Goal: Task Accomplishment & Management: Manage account settings

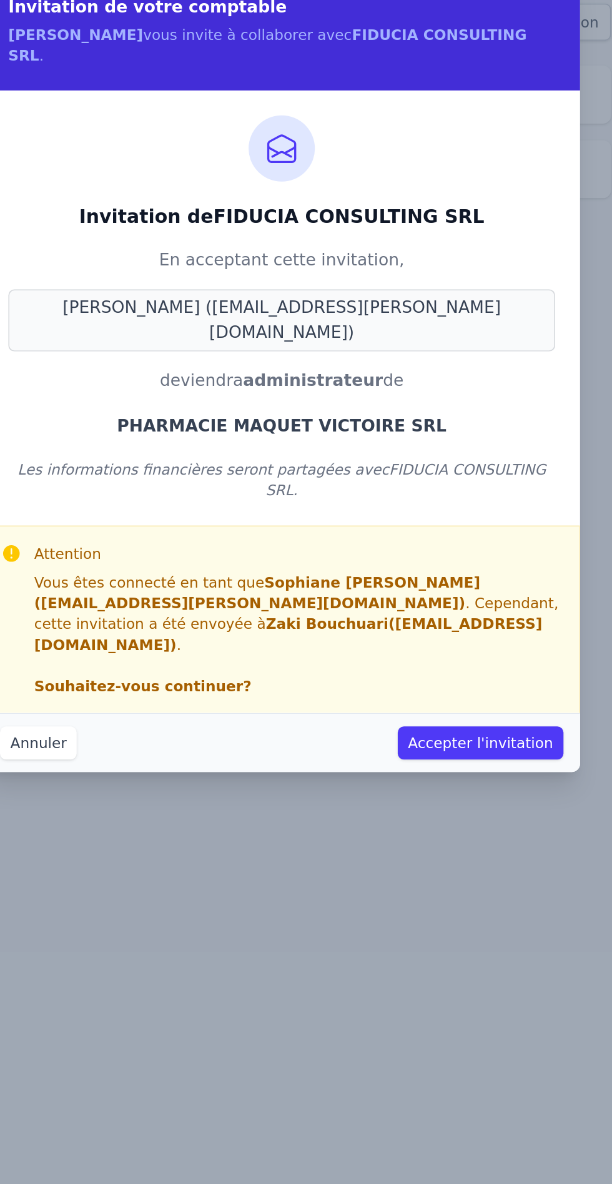
click at [443, 456] on button "Accepter l'invitation" at bounding box center [426, 466] width 100 height 20
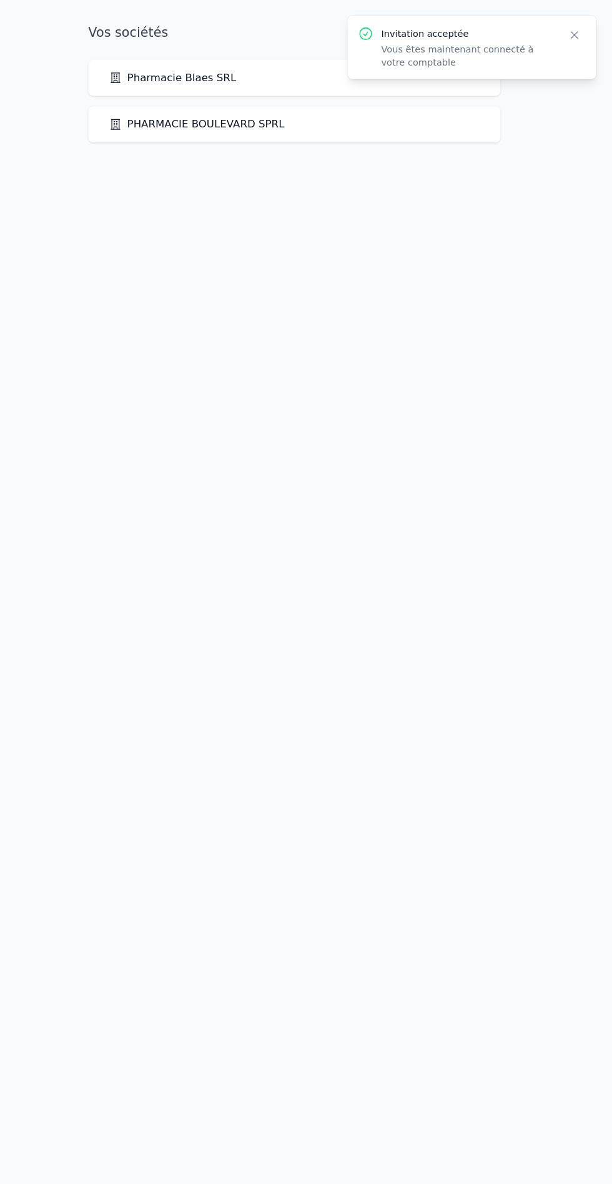
click at [576, 34] on icon "button" at bounding box center [576, 34] width 6 height 6
click at [358, 162] on div "PHARMACIE MAQUET VICTOIRE SRL" at bounding box center [305, 164] width 357 height 15
click at [230, 165] on link "PHARMACIE MAQUET VICTOIRE SRL" at bounding box center [224, 164] width 194 height 15
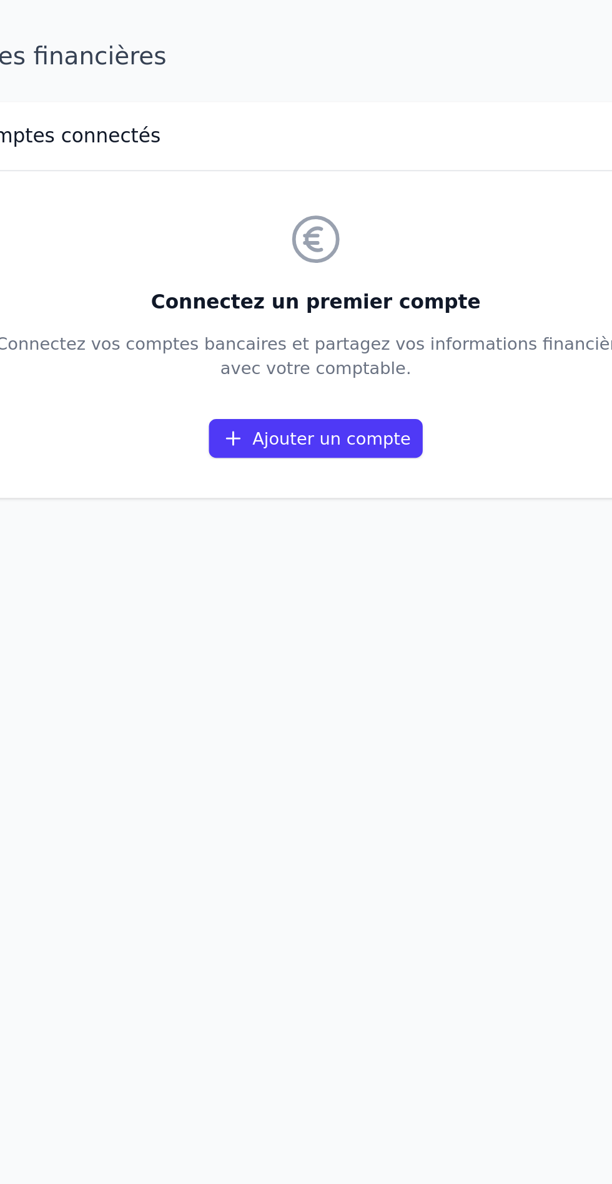
click at [311, 221] on link "Ajouter un compte" at bounding box center [306, 225] width 110 height 20
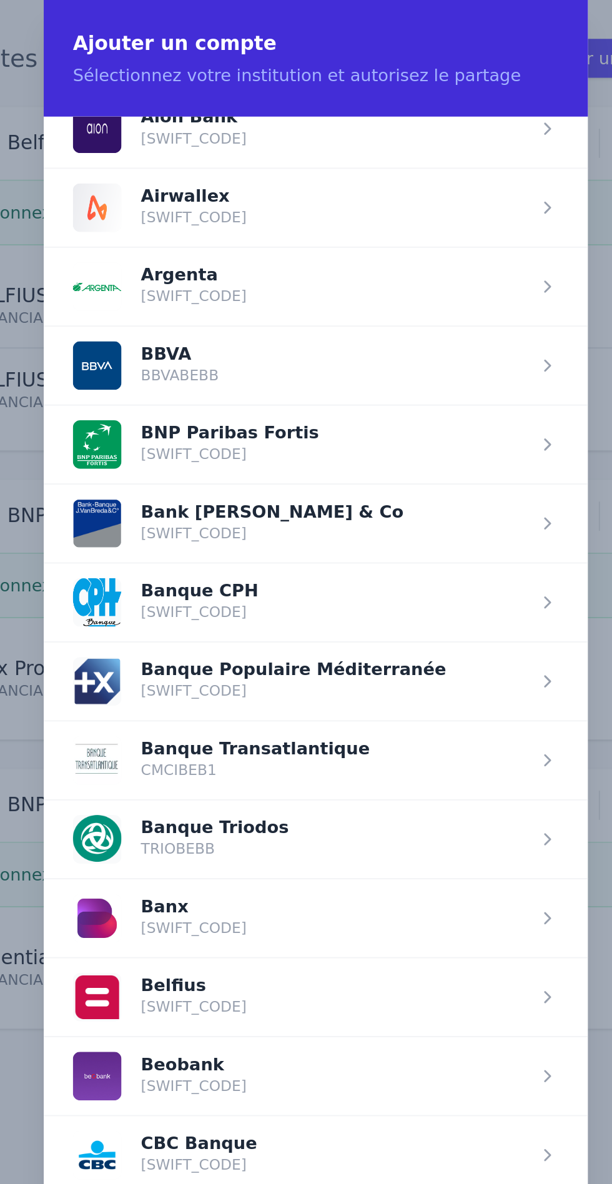
scroll to position [149, 0]
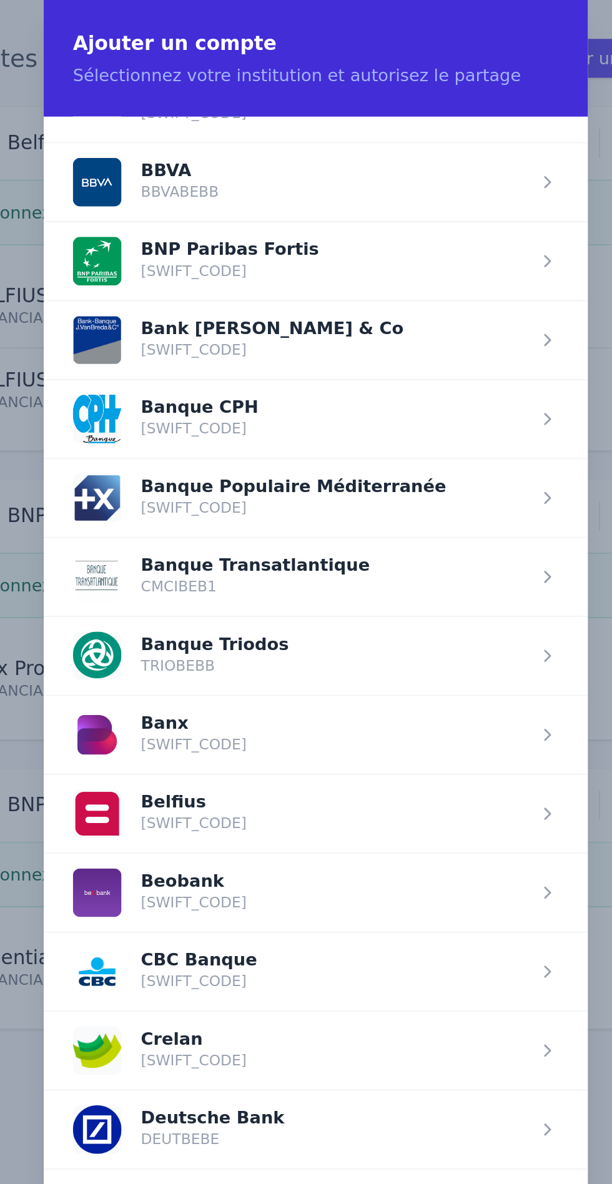
click at [273, 414] on span "button" at bounding box center [306, 418] width 280 height 41
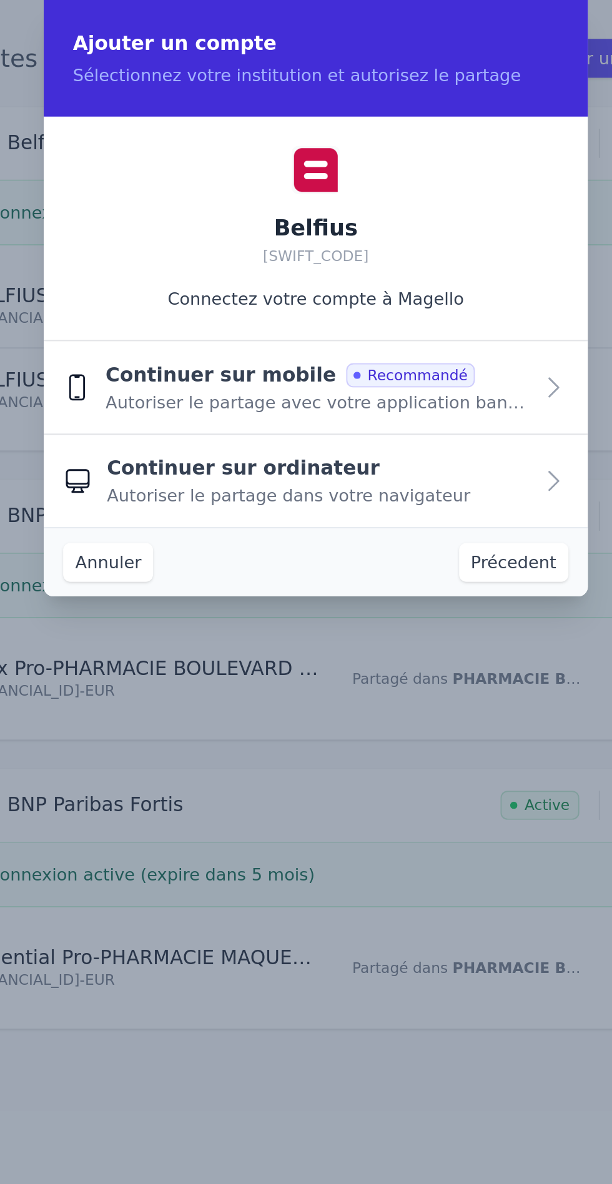
click at [426, 198] on icon "button" at bounding box center [428, 199] width 15 height 15
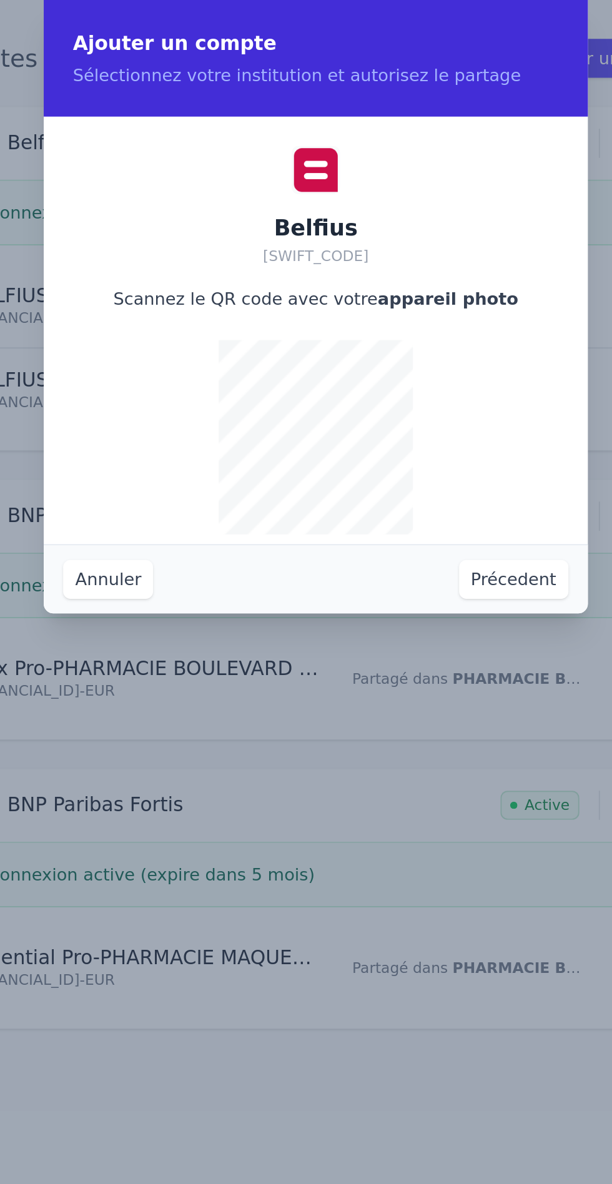
click at [195, 295] on button "Annuler" at bounding box center [199, 298] width 46 height 20
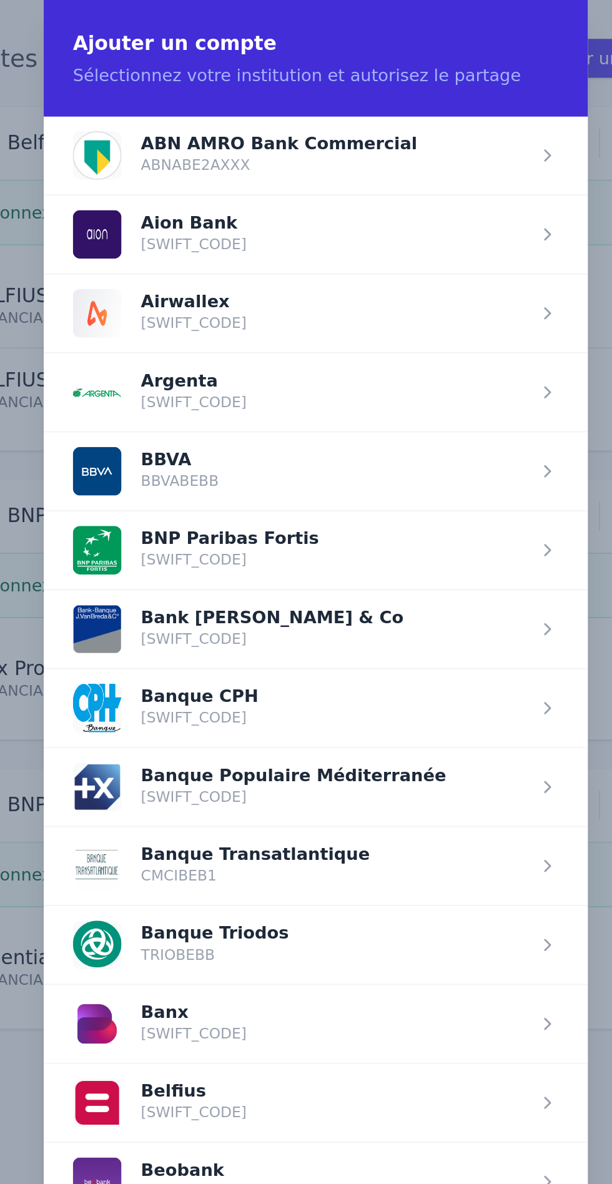
click at [281, 554] on span "button" at bounding box center [306, 567] width 280 height 41
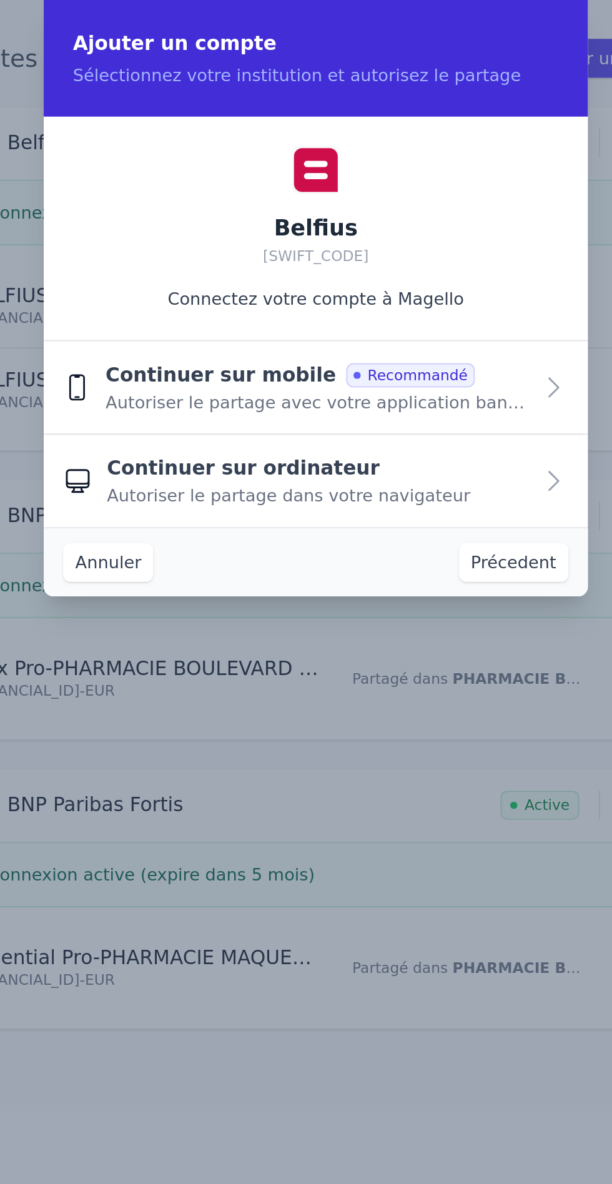
click at [422, 248] on icon "button" at bounding box center [428, 247] width 15 height 15
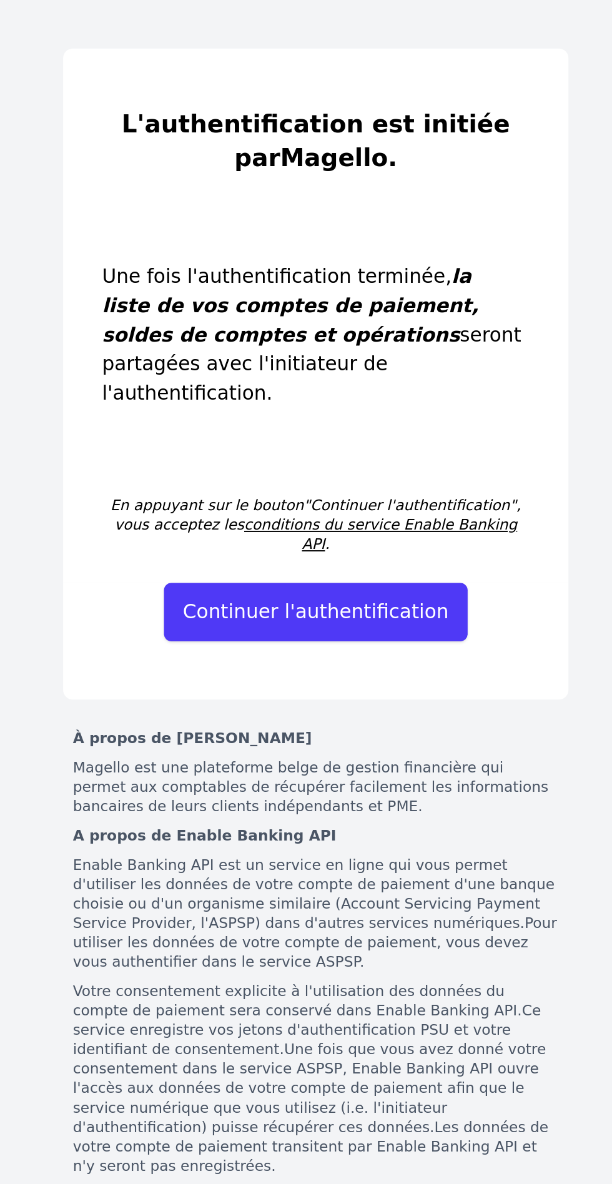
click at [339, 300] on button "Continuer l'authentification" at bounding box center [306, 315] width 157 height 30
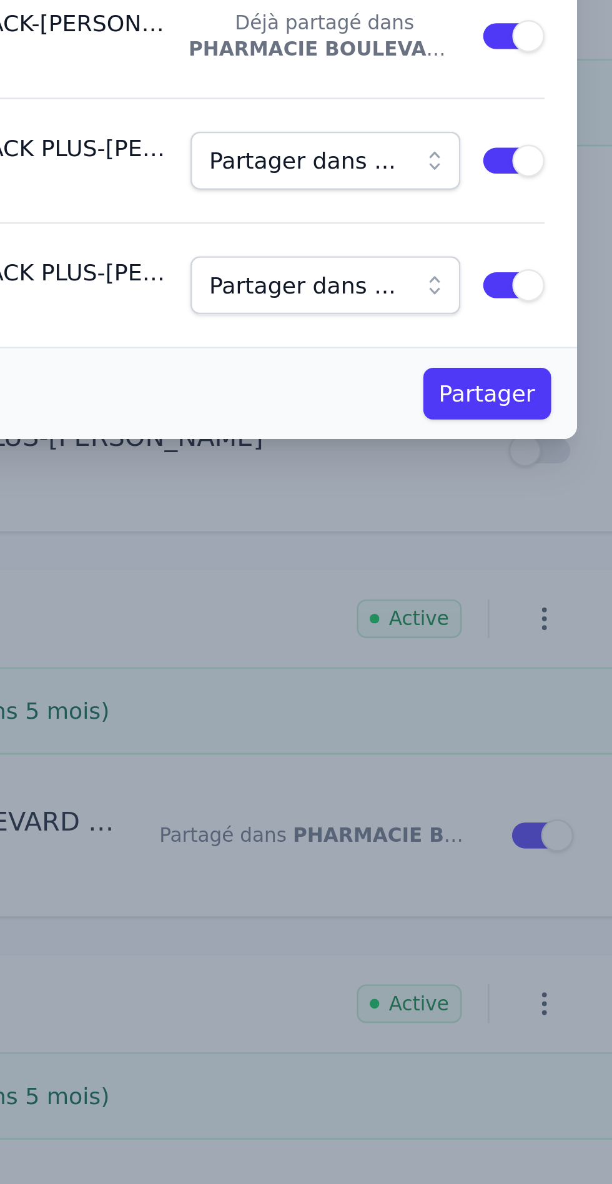
click at [460, 220] on button "Partager" at bounding box center [451, 222] width 49 height 20
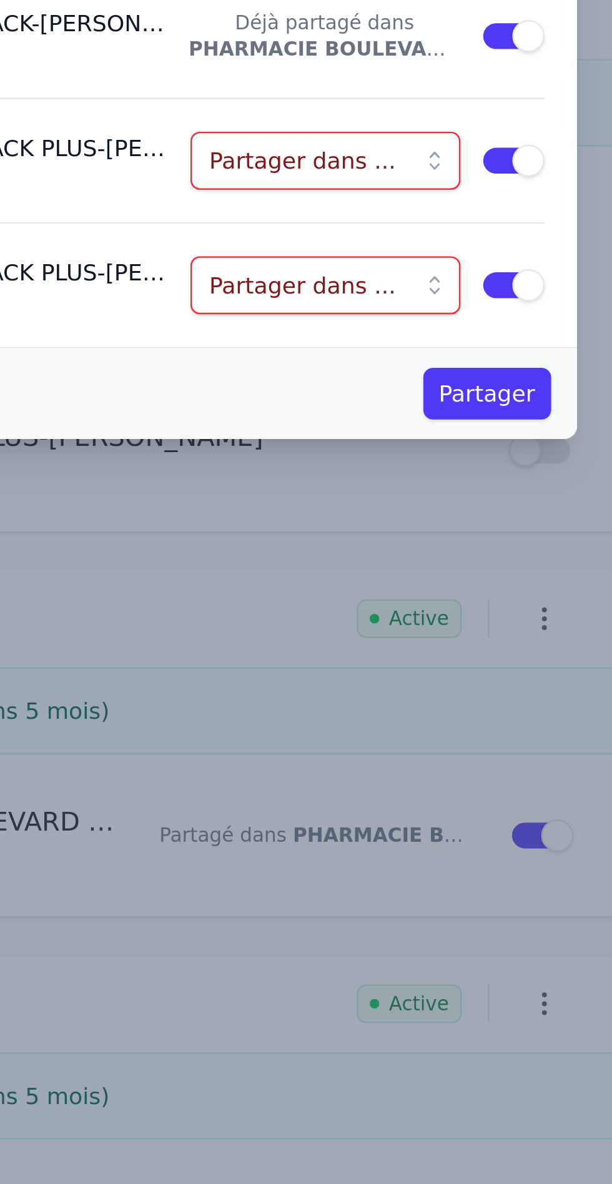
click at [431, 129] on button "Partager dans ..." at bounding box center [389, 132] width 104 height 22
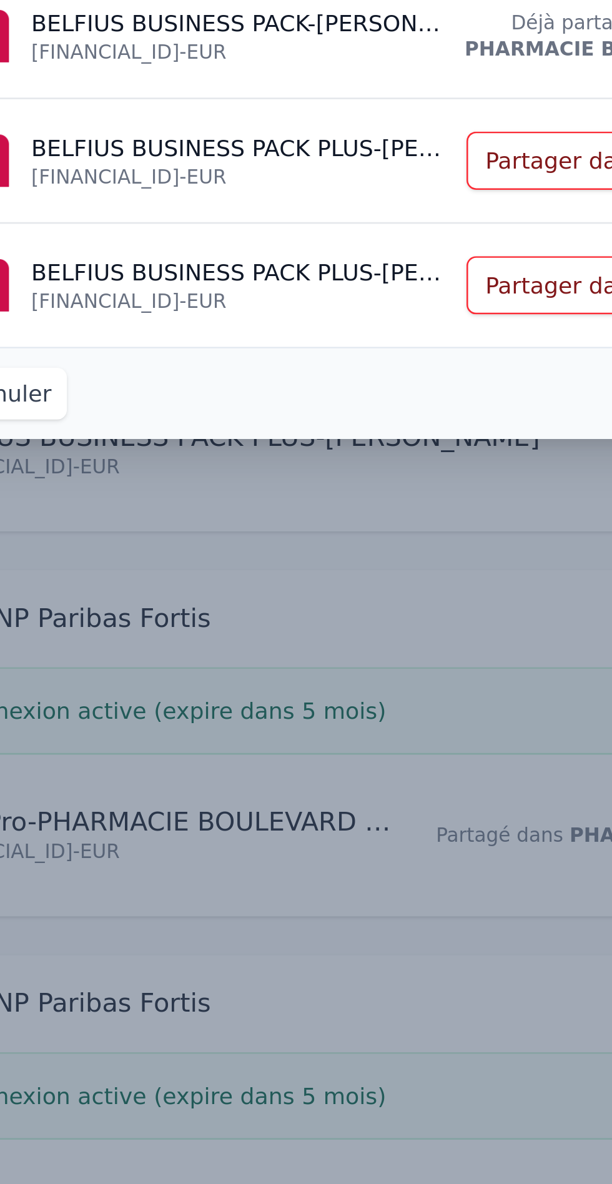
click at [272, 121] on p "BELFIUS BUSINESS PACK PLUS - Zaki Bouchuari" at bounding box center [249, 127] width 161 height 12
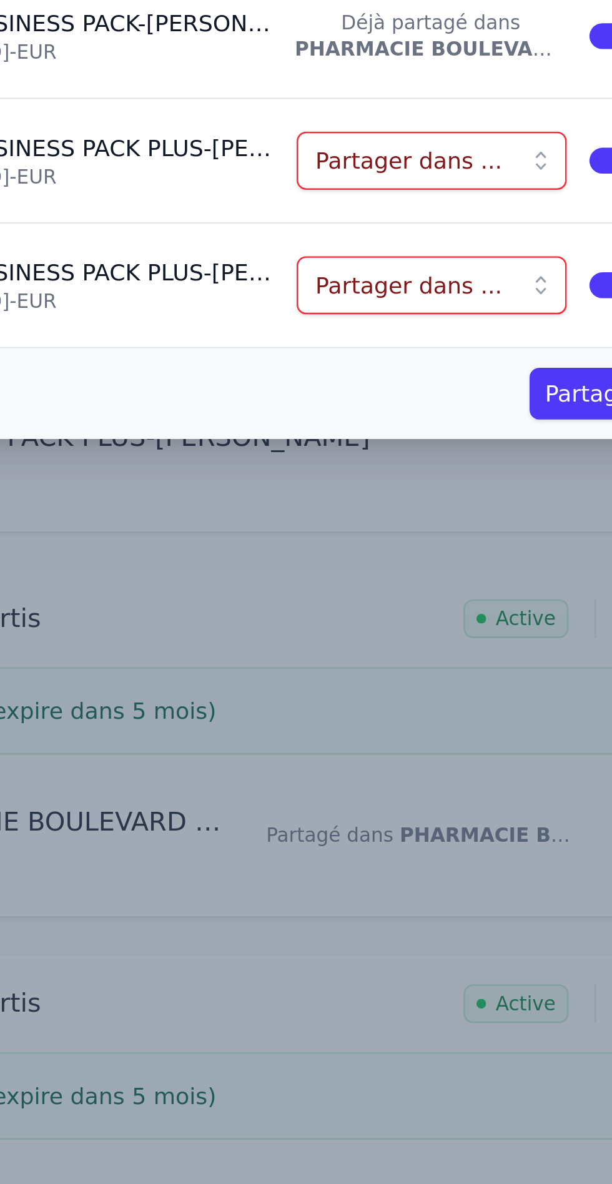
click at [431, 134] on button "Partager dans ..." at bounding box center [389, 132] width 104 height 22
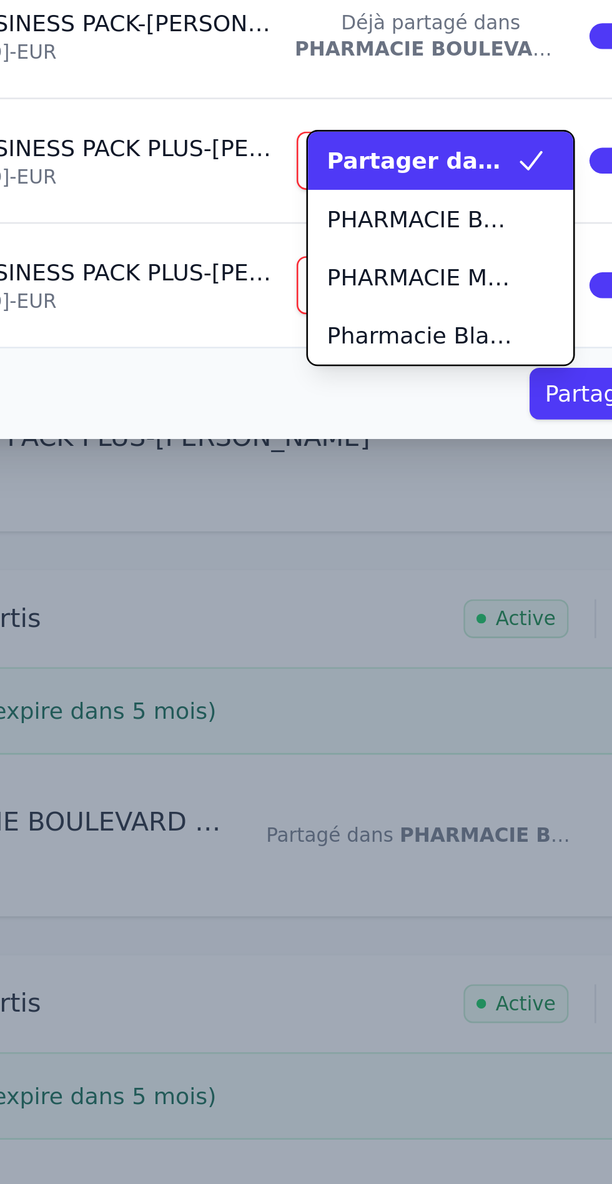
click at [408, 178] on span "PHARMACIE MAQUET VICTOIRE SRL" at bounding box center [385, 177] width 72 height 12
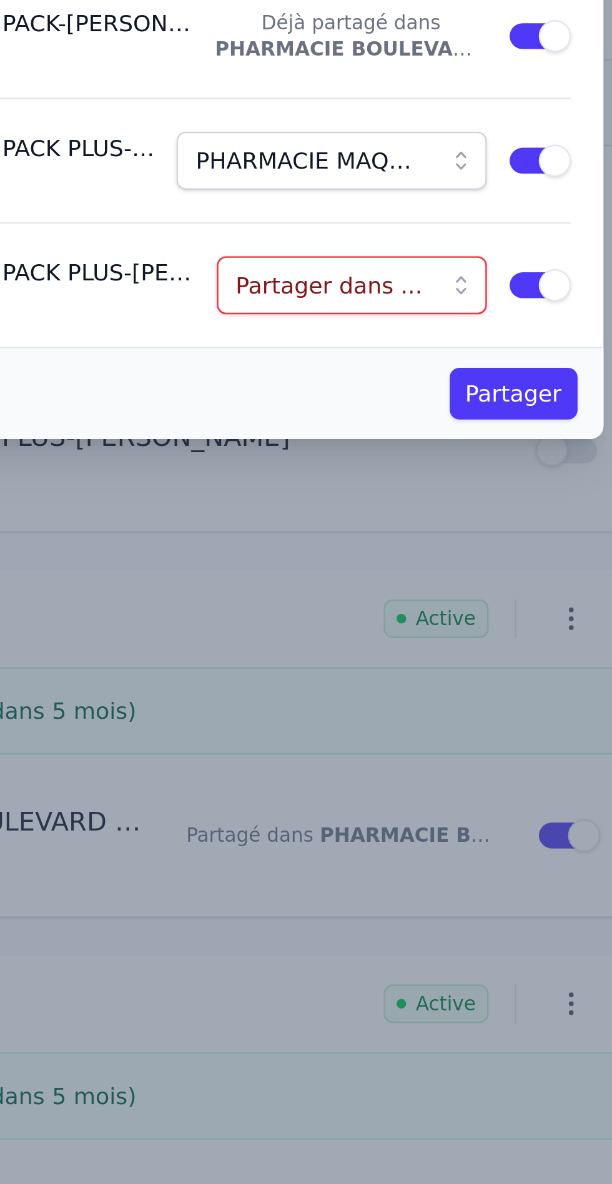
click at [432, 181] on button "Partager dans ..." at bounding box center [389, 180] width 104 height 22
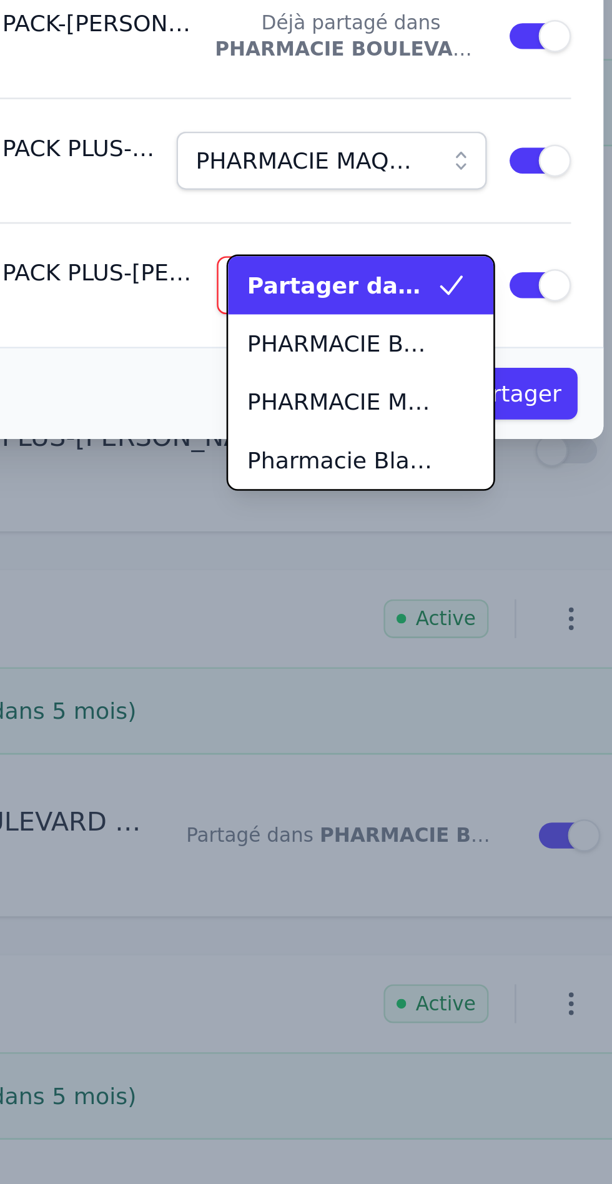
click at [410, 249] on span "Pharmacie Blaes SRL" at bounding box center [385, 247] width 72 height 12
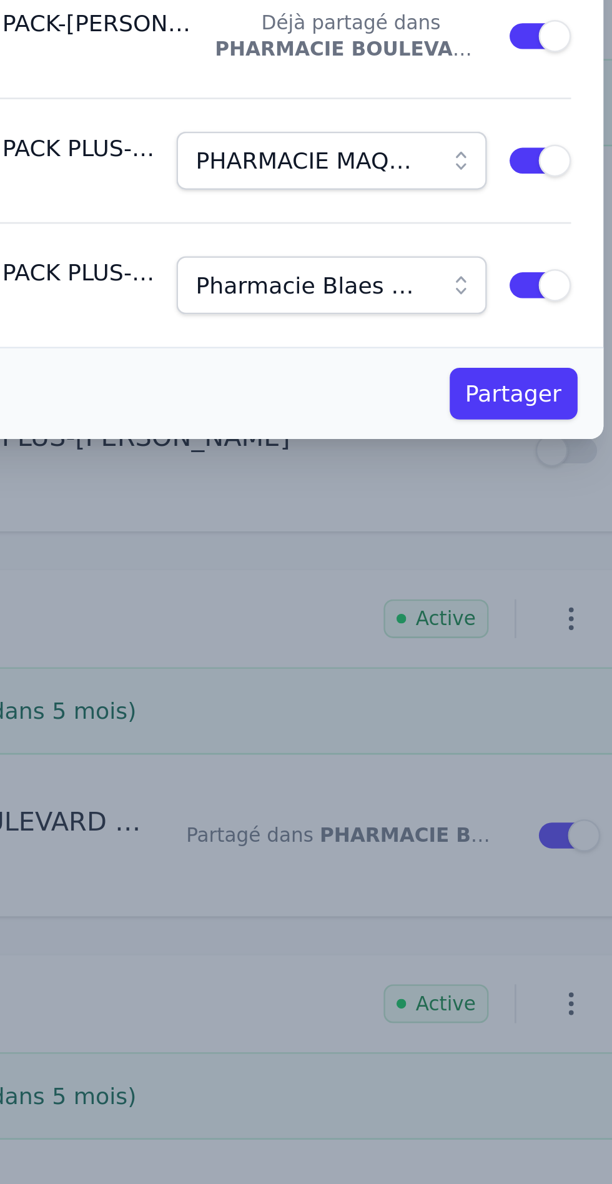
click at [457, 222] on button "Partager" at bounding box center [451, 222] width 49 height 20
